Goal: Task Accomplishment & Management: Use online tool/utility

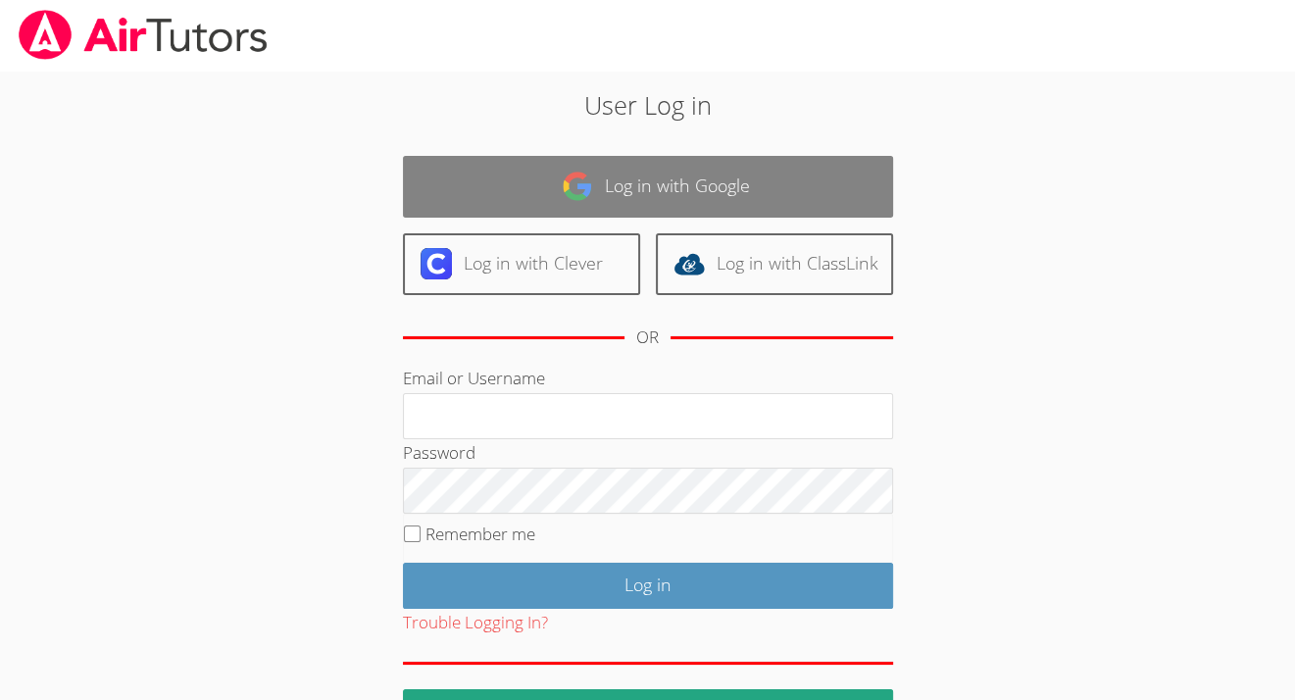
click at [720, 177] on link "Log in with Google" at bounding box center [648, 187] width 490 height 62
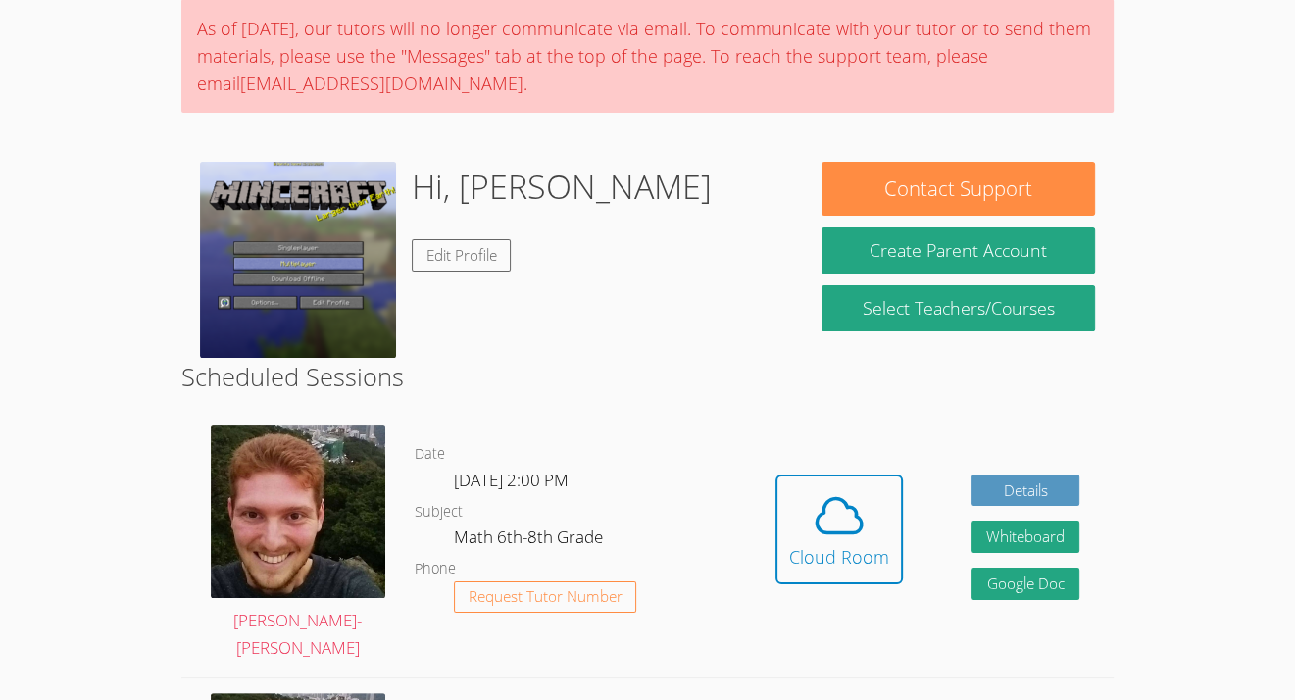
scroll to position [193, 0]
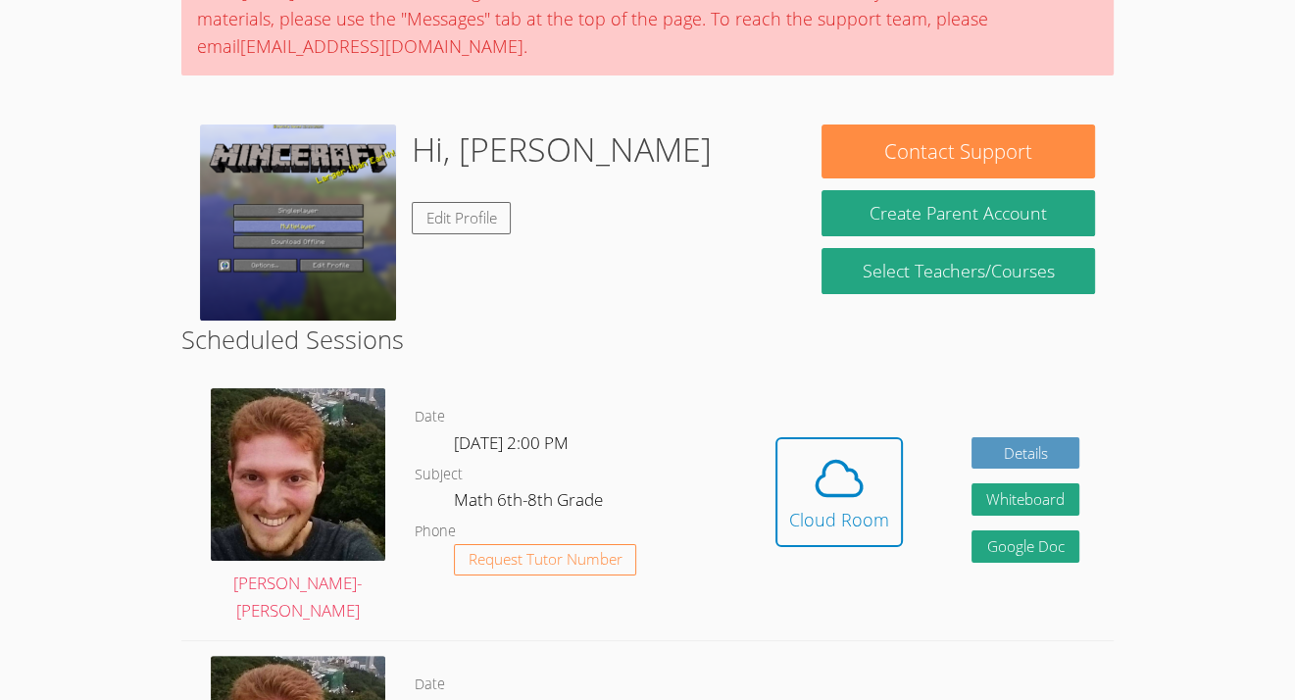
click at [812, 543] on link "Cloud Room" at bounding box center [839, 499] width 127 height 125
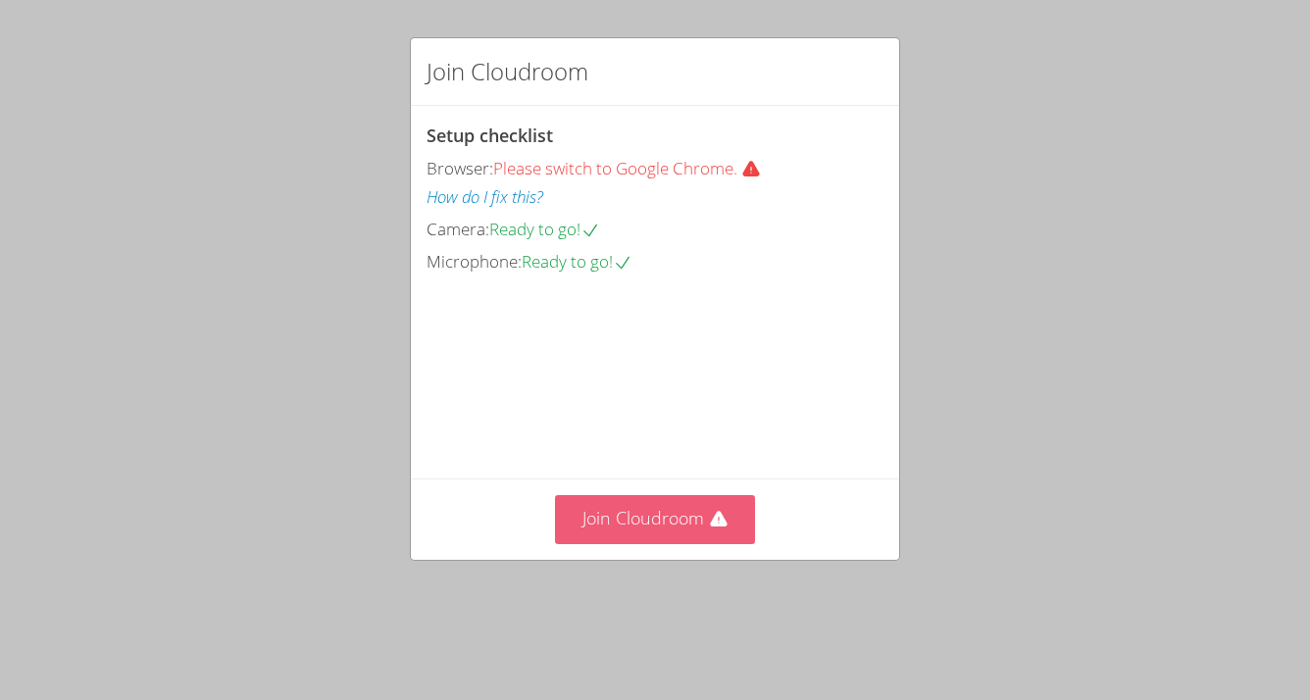
click at [663, 543] on button "Join Cloudroom" at bounding box center [655, 519] width 201 height 48
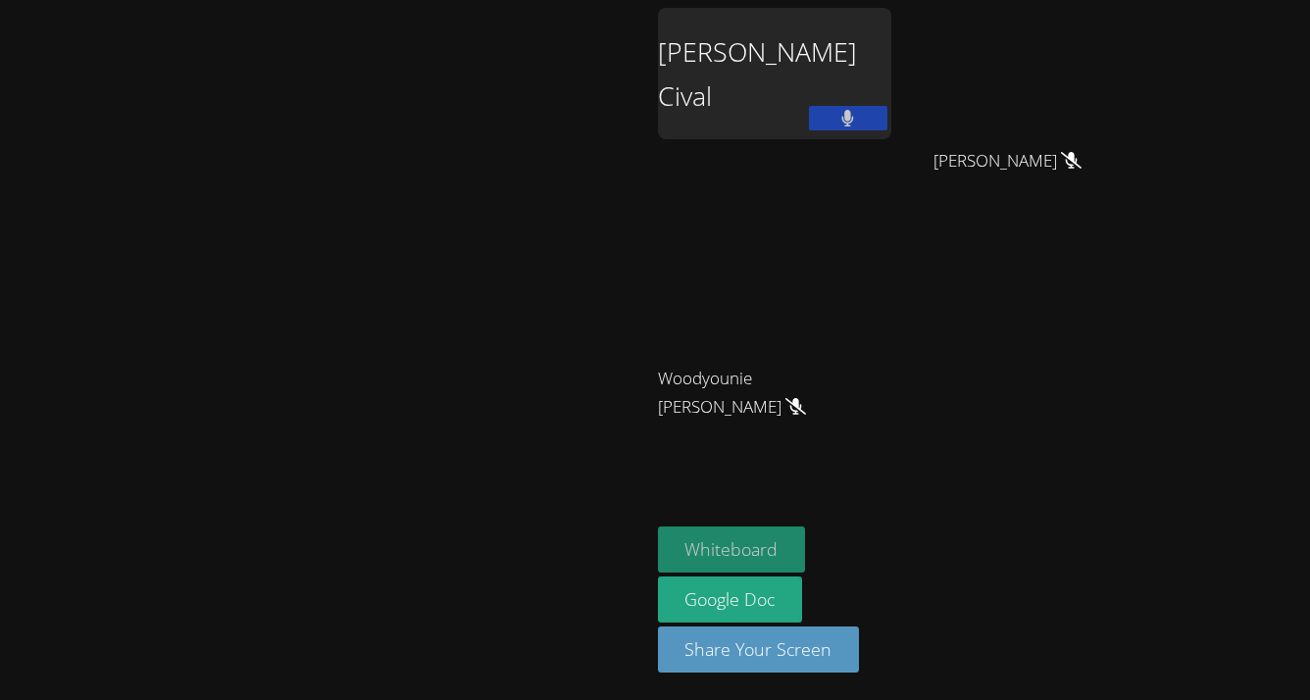
click at [806, 543] on button "Whiteboard" at bounding box center [732, 550] width 148 height 46
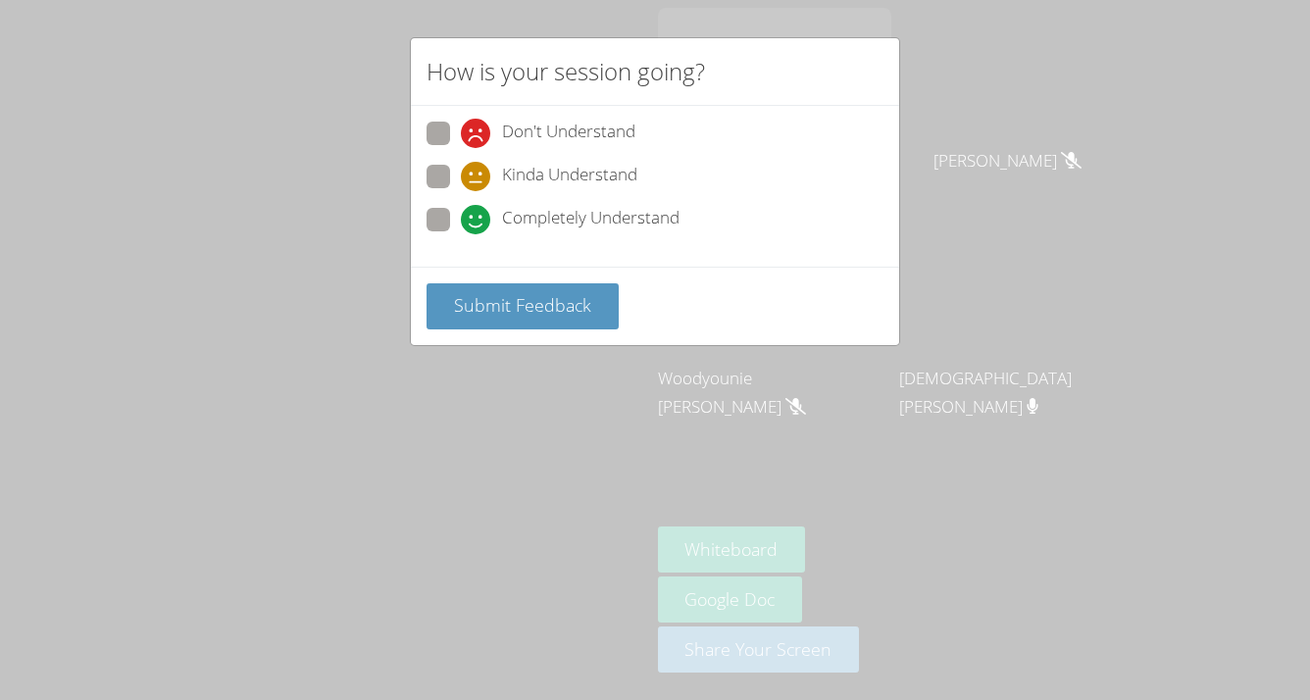
click at [555, 212] on span "Completely Understand" at bounding box center [590, 219] width 177 height 29
click at [478, 212] on input "Completely Understand" at bounding box center [469, 216] width 17 height 17
radio input "true"
click at [548, 300] on span "Submit Feedback" at bounding box center [522, 305] width 137 height 24
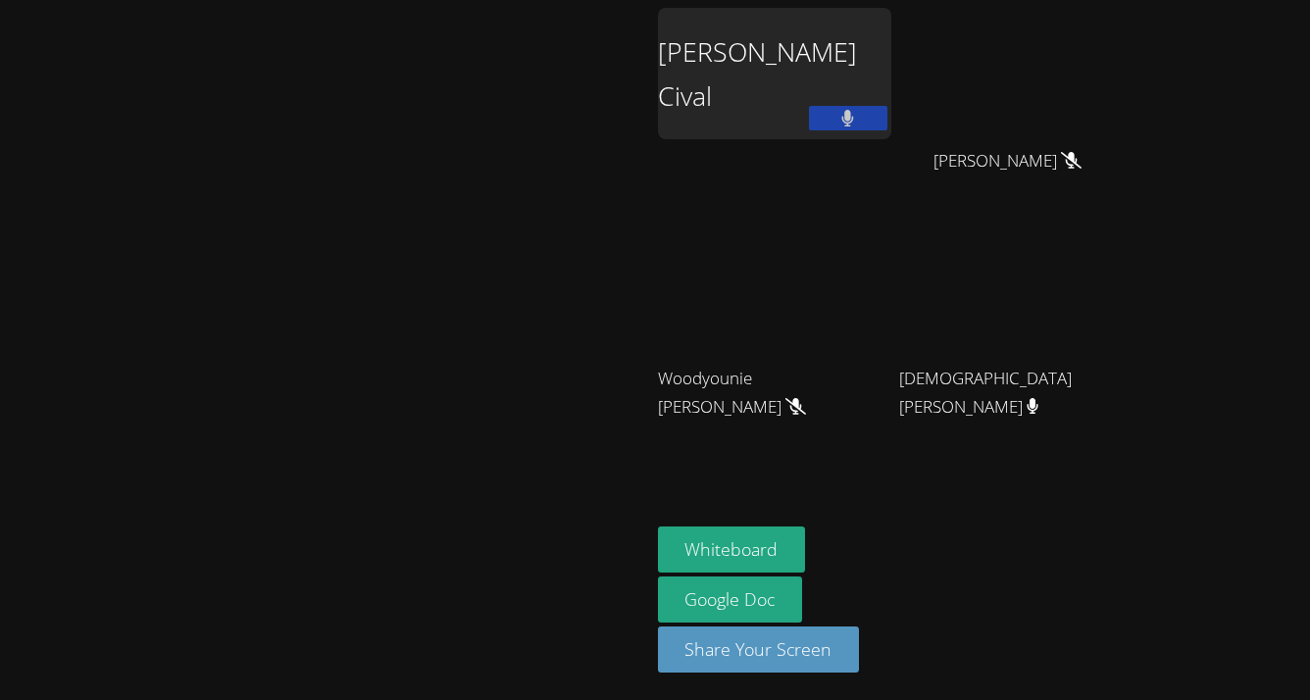
click at [887, 107] on button at bounding box center [848, 118] width 78 height 25
